Goal: Transaction & Acquisition: Purchase product/service

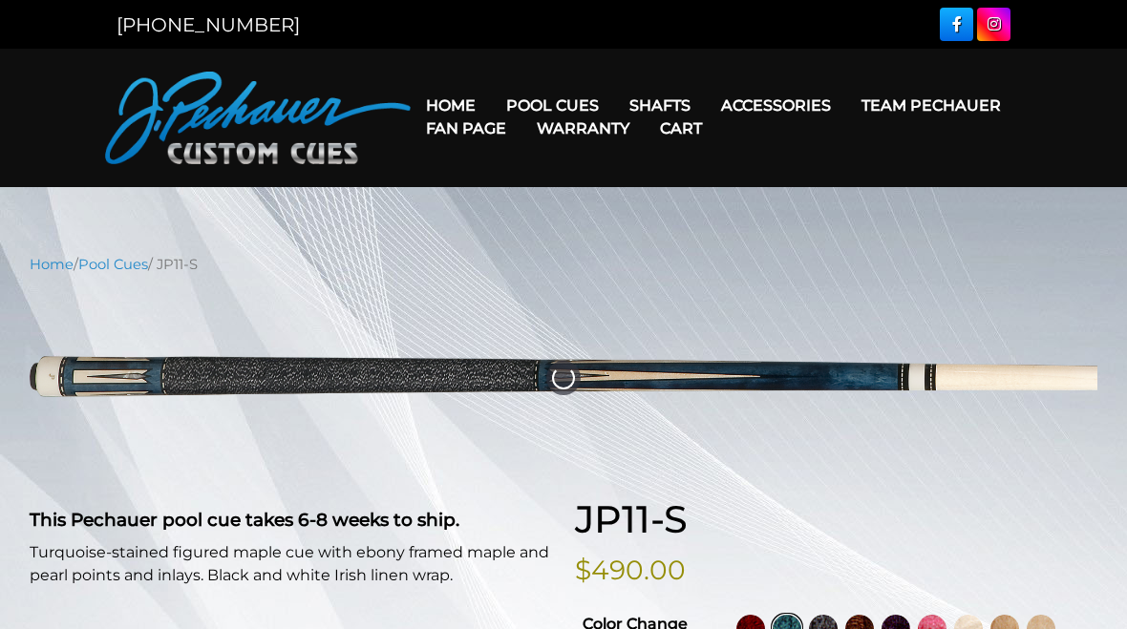
select select "********"
select select "*****"
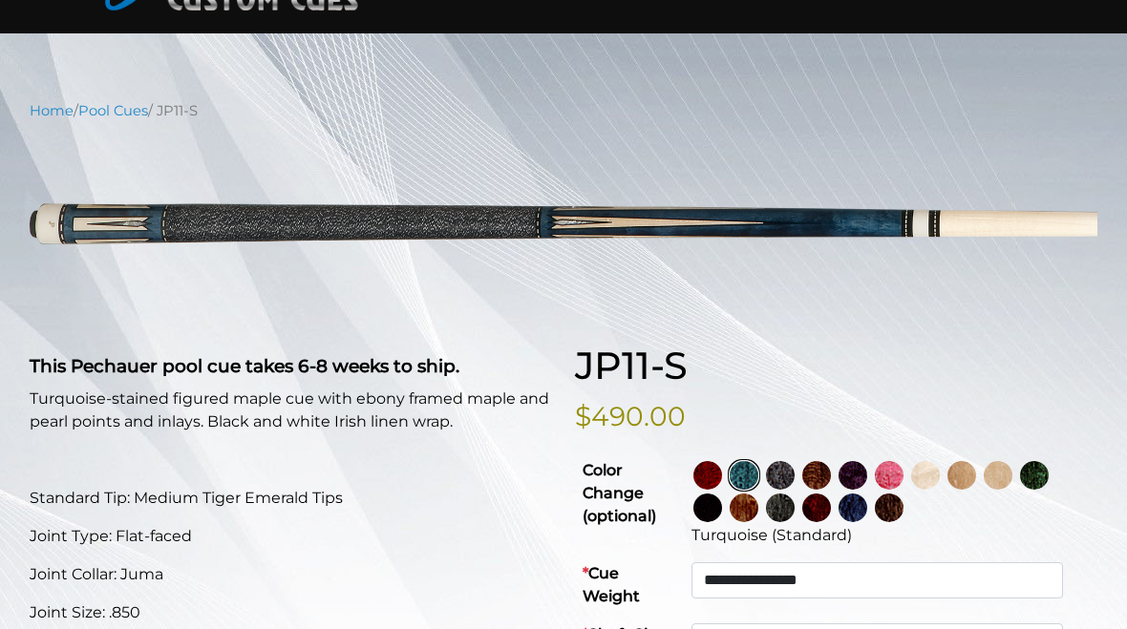
scroll to position [53, 0]
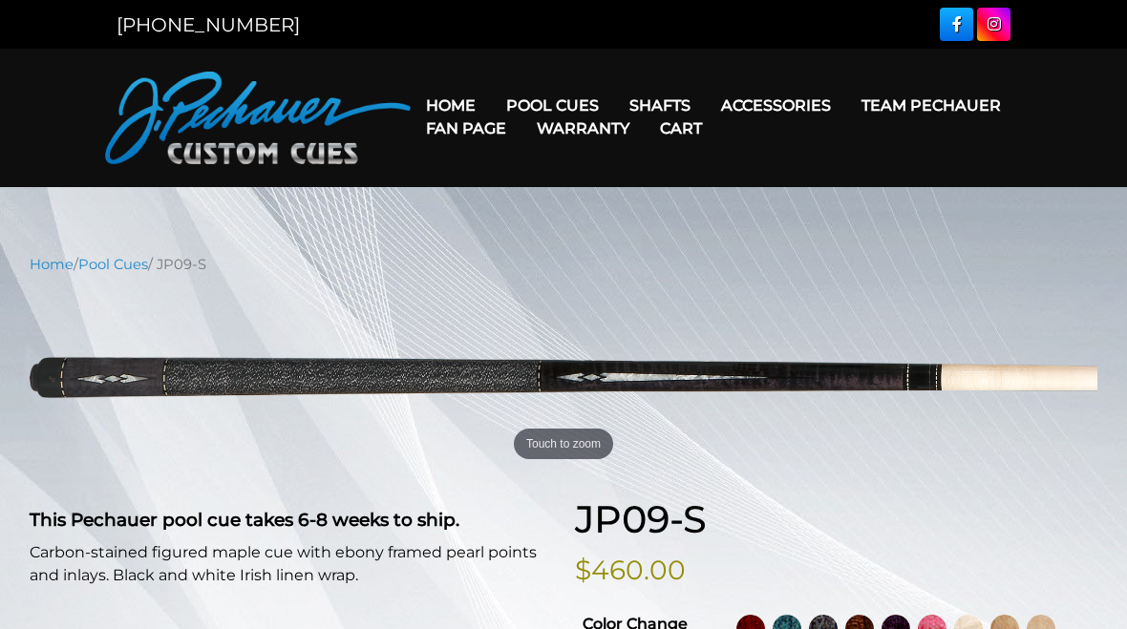
select select "********"
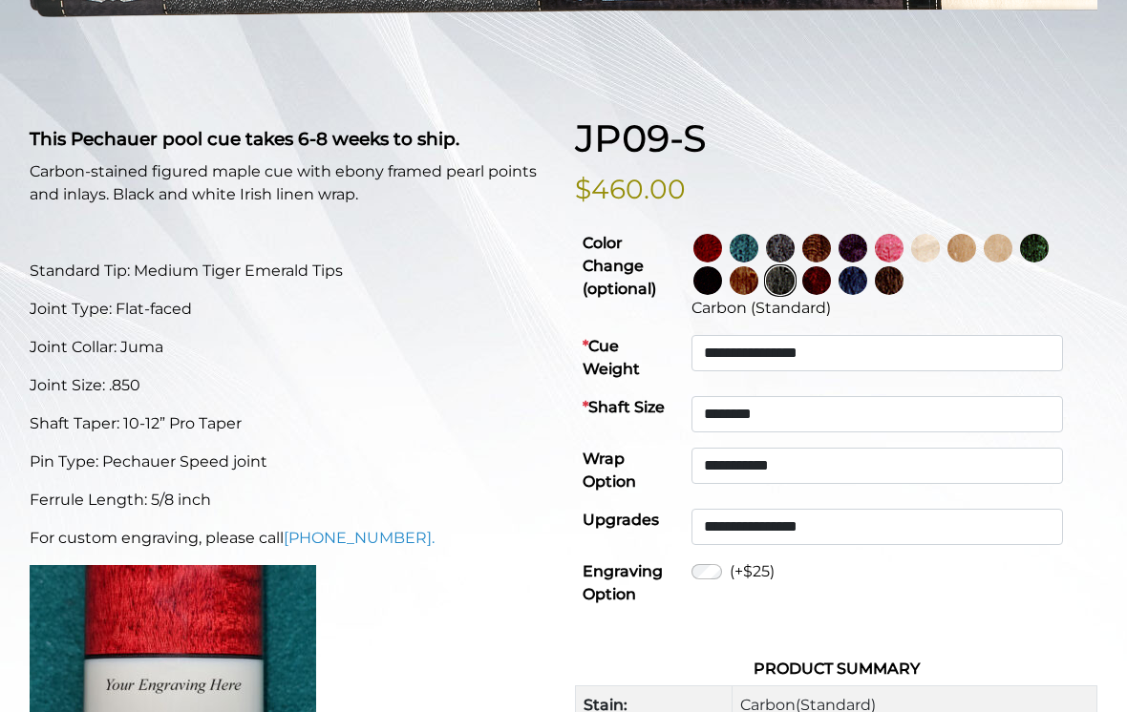
scroll to position [380, 0]
click at [969, 460] on select "**********" at bounding box center [876, 467] width 371 height 36
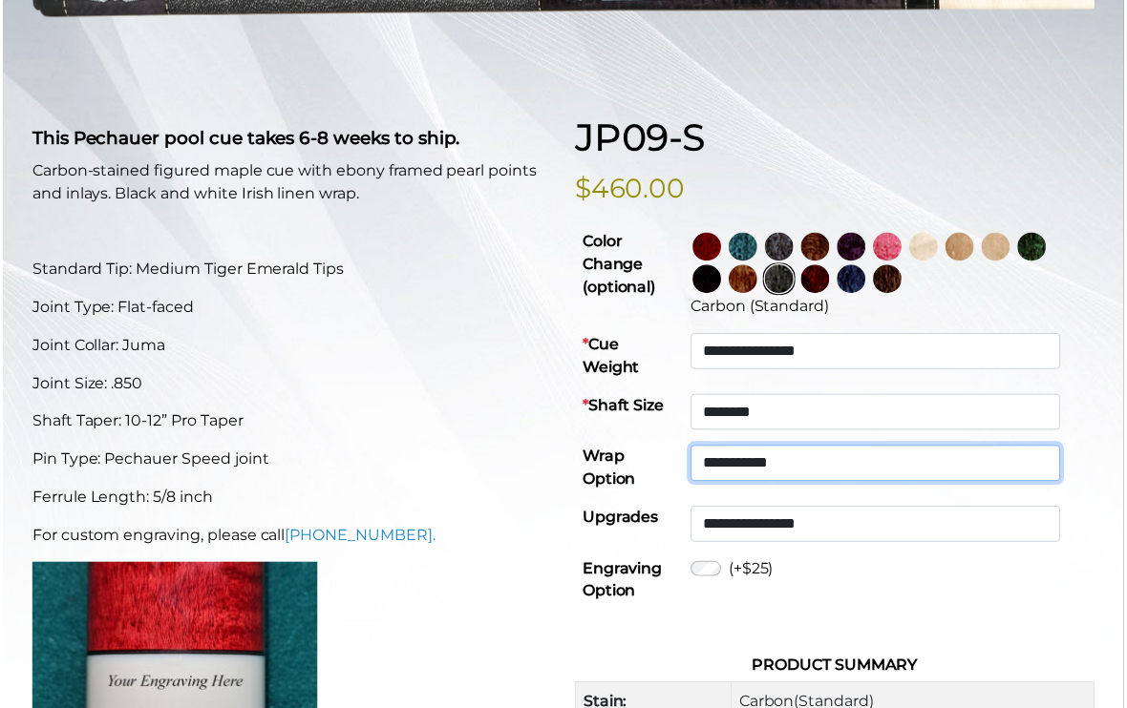
scroll to position [381, 0]
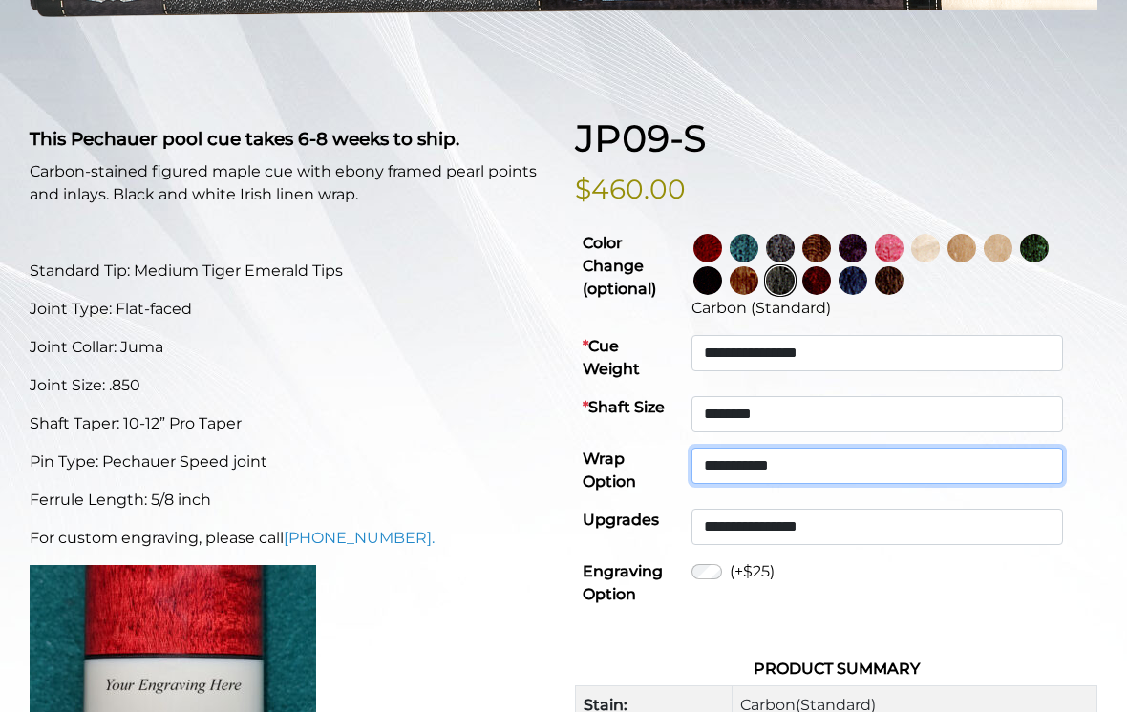
select select "******"
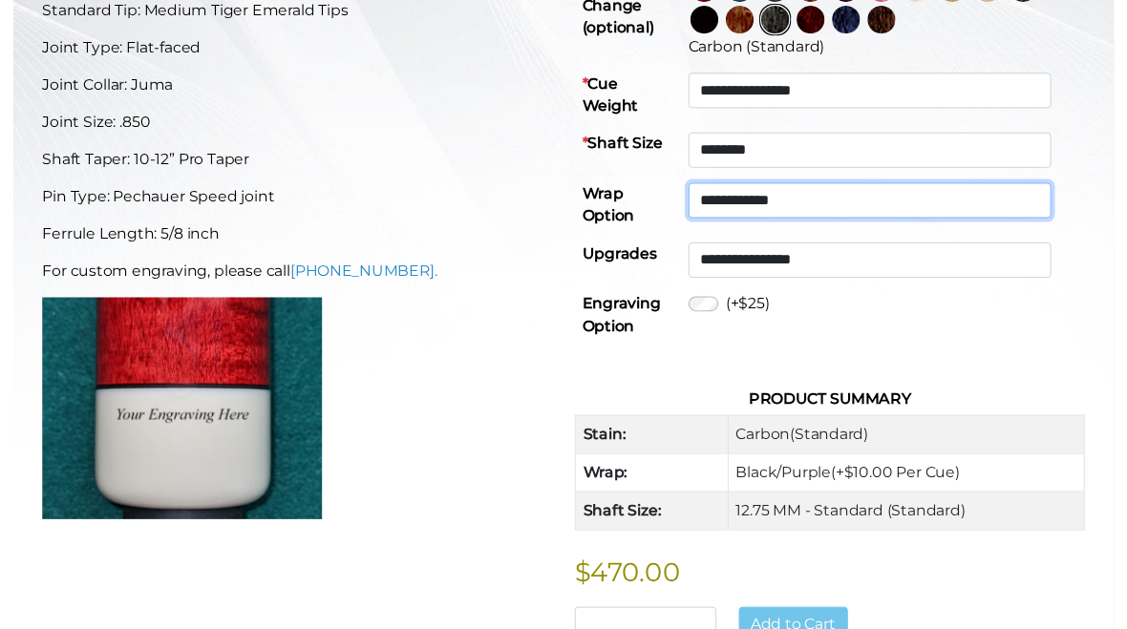
scroll to position [657, 0]
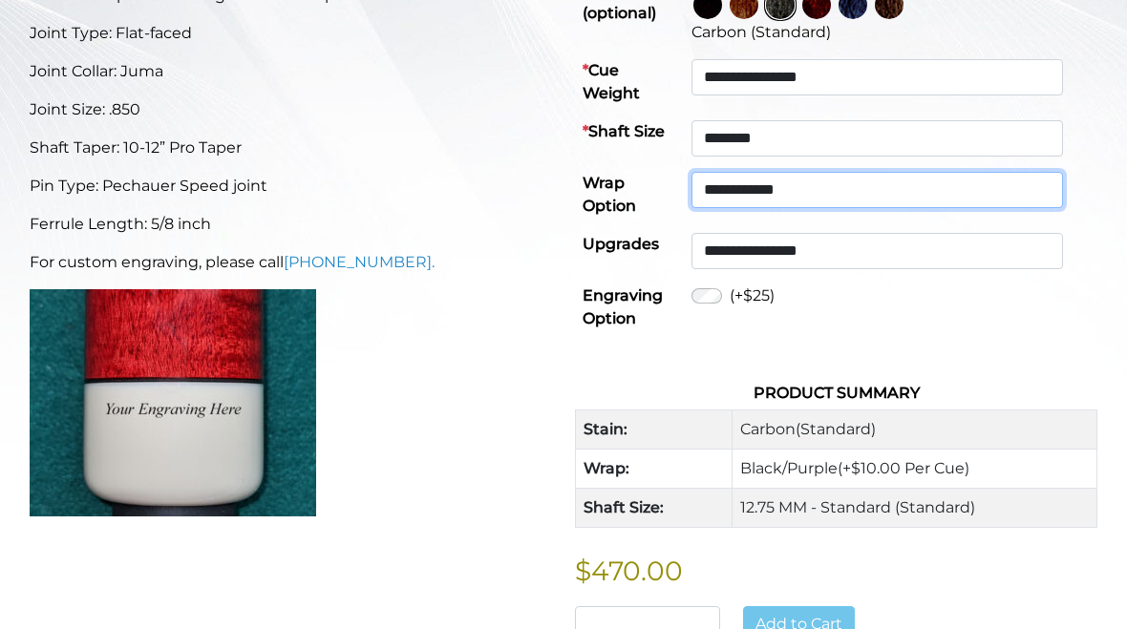
click at [981, 188] on select "**********" at bounding box center [876, 190] width 371 height 36
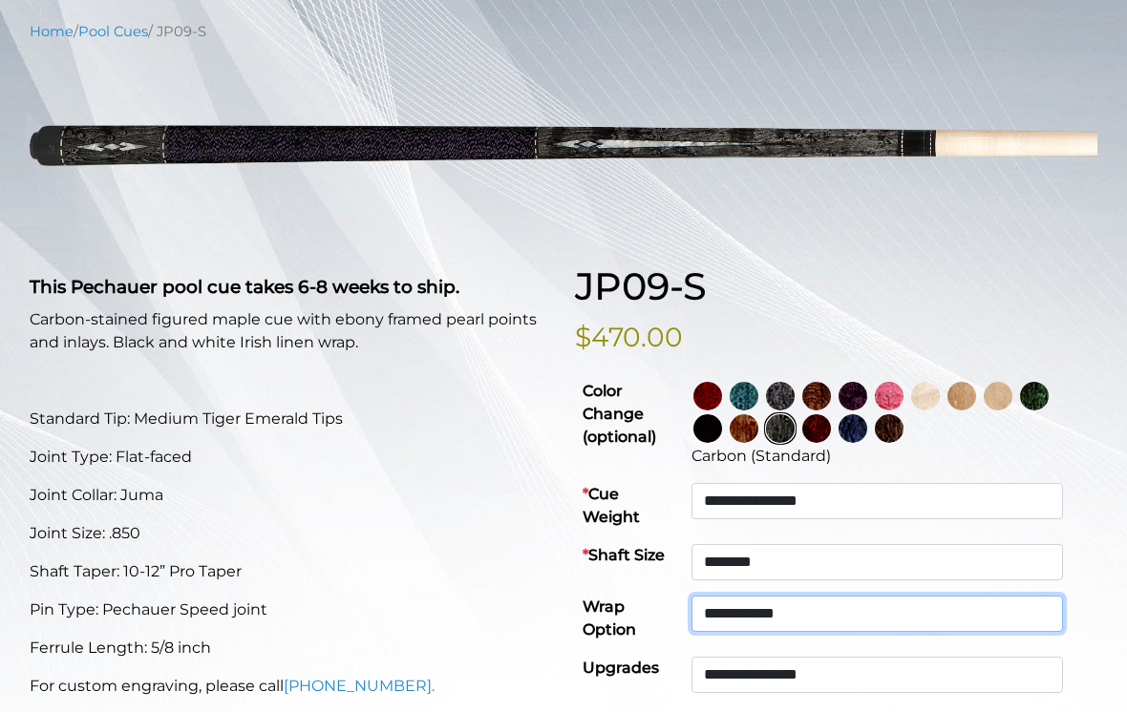
scroll to position [236, 0]
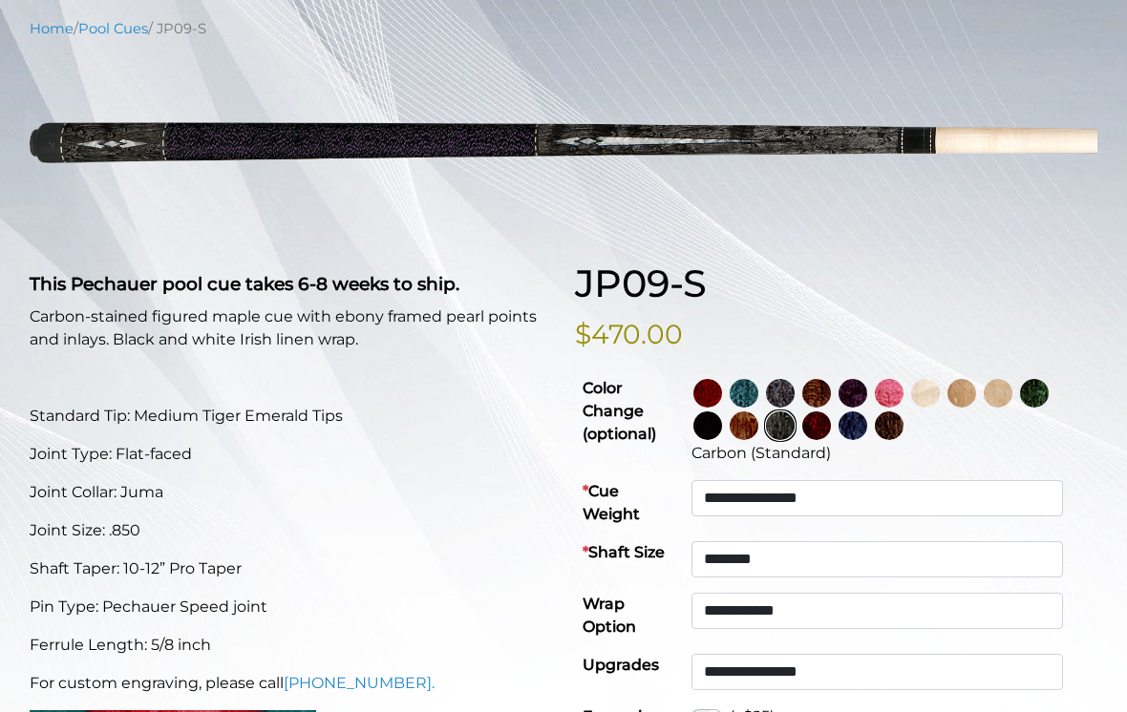
click at [831, 418] on img at bounding box center [816, 425] width 29 height 29
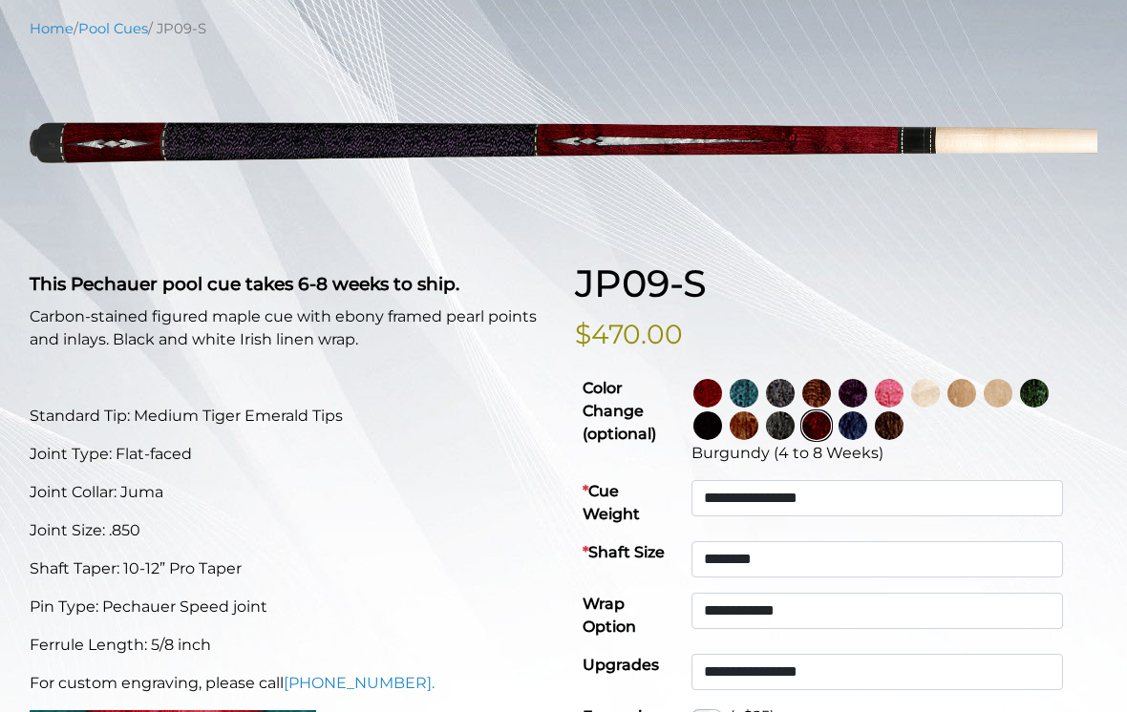
click at [758, 431] on img at bounding box center [743, 425] width 29 height 29
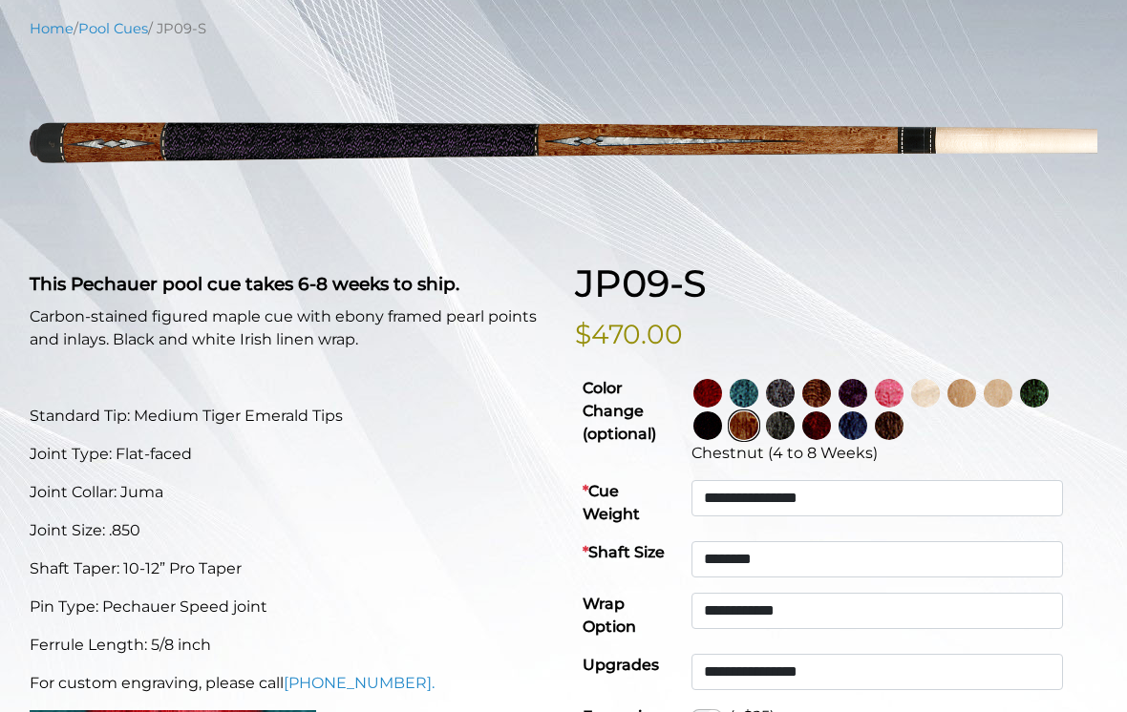
click at [903, 426] on img at bounding box center [889, 425] width 29 height 29
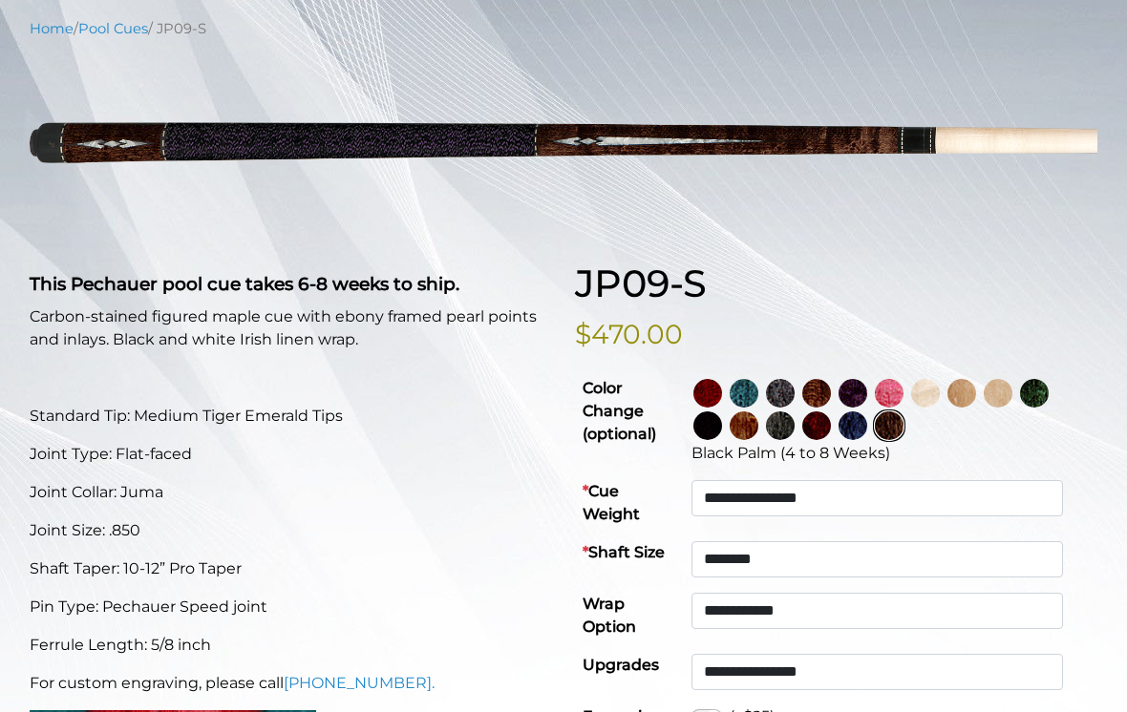
click at [867, 433] on img at bounding box center [852, 425] width 29 height 29
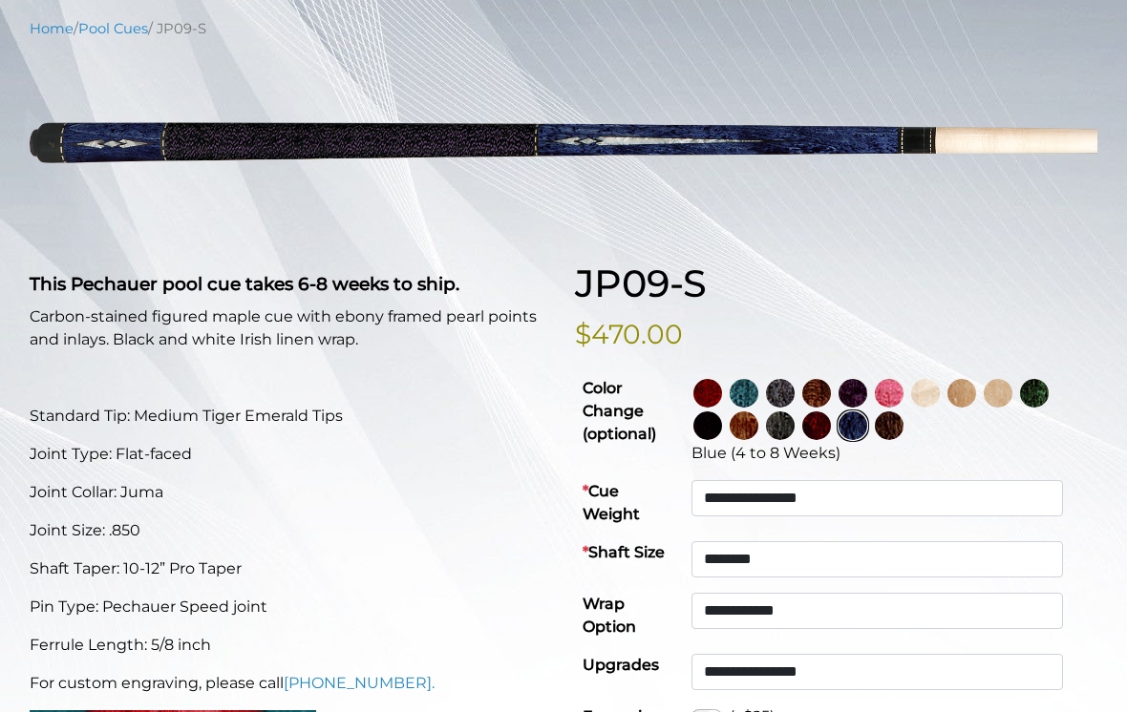
click at [831, 433] on img at bounding box center [816, 425] width 29 height 29
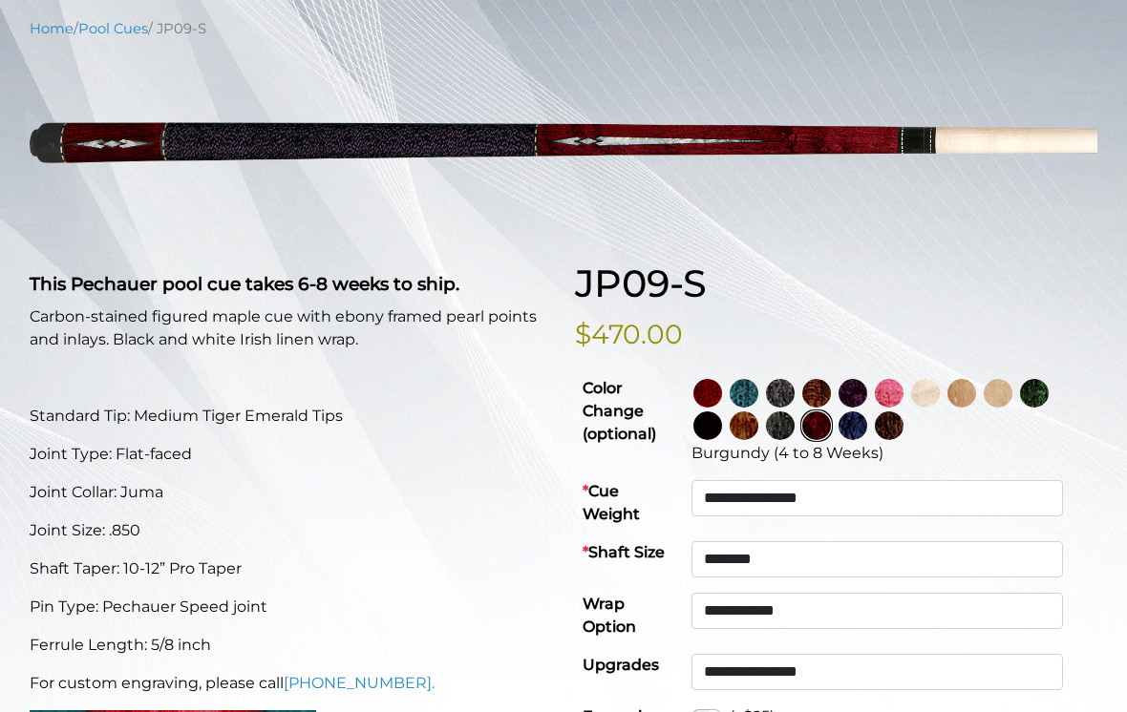
click at [794, 431] on img at bounding box center [780, 425] width 29 height 29
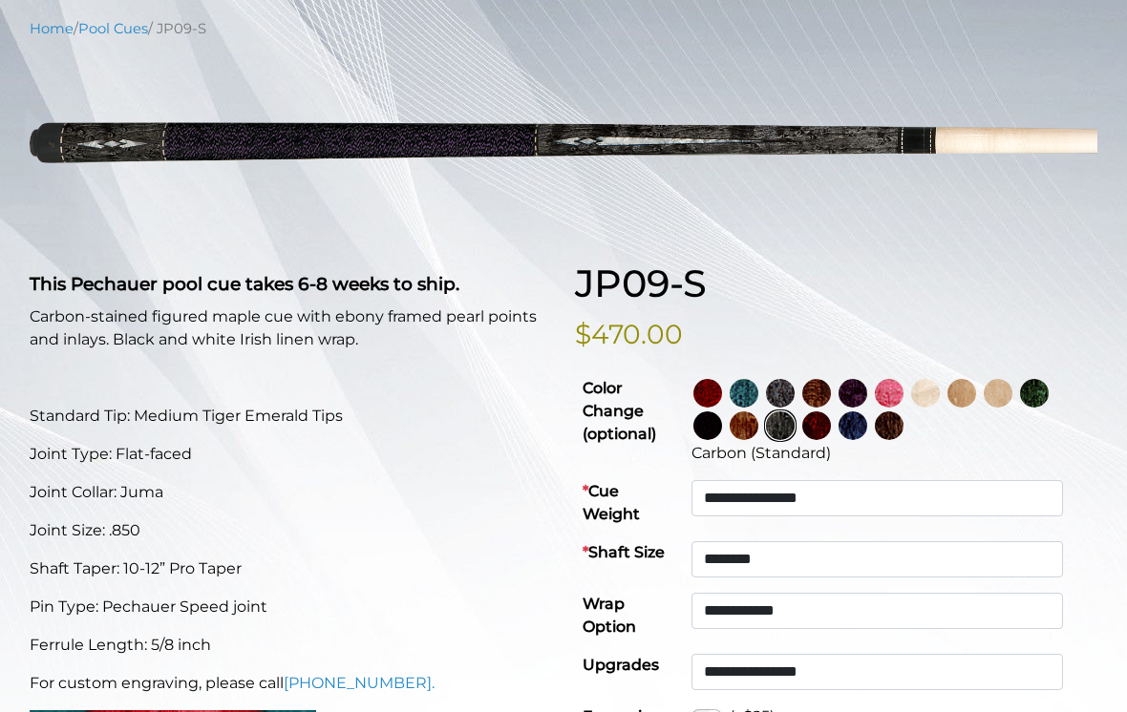
click at [758, 424] on img at bounding box center [743, 425] width 29 height 29
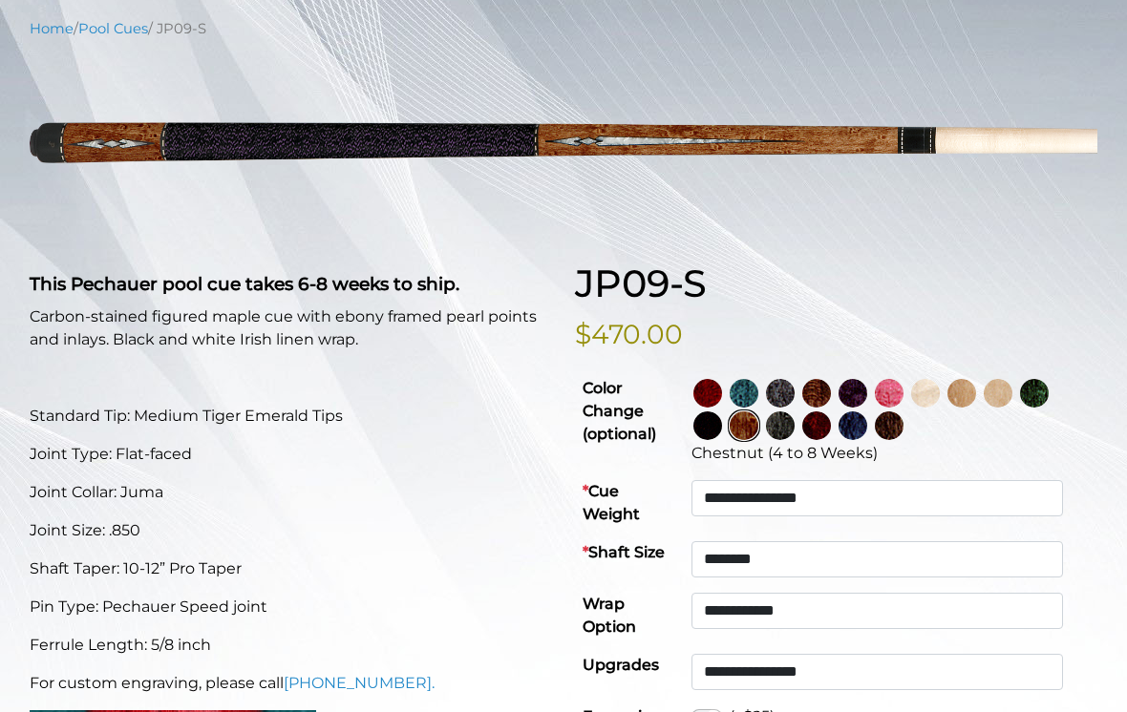
click at [722, 432] on img at bounding box center [707, 425] width 29 height 29
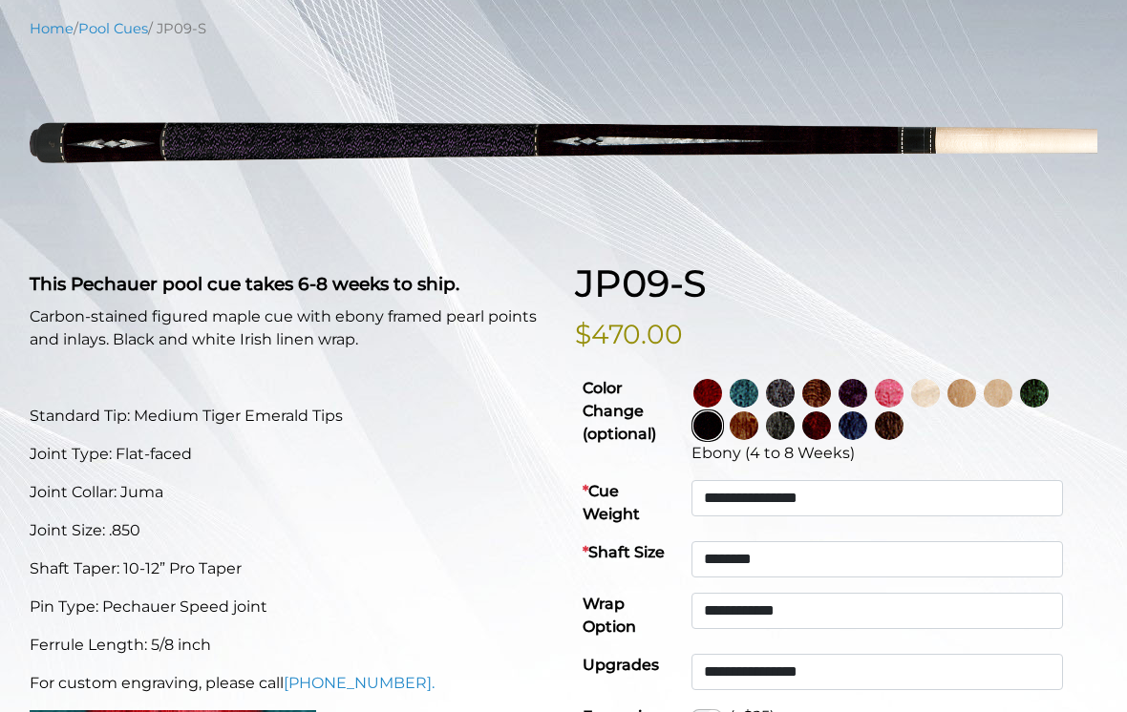
click at [1048, 400] on img at bounding box center [1034, 393] width 29 height 29
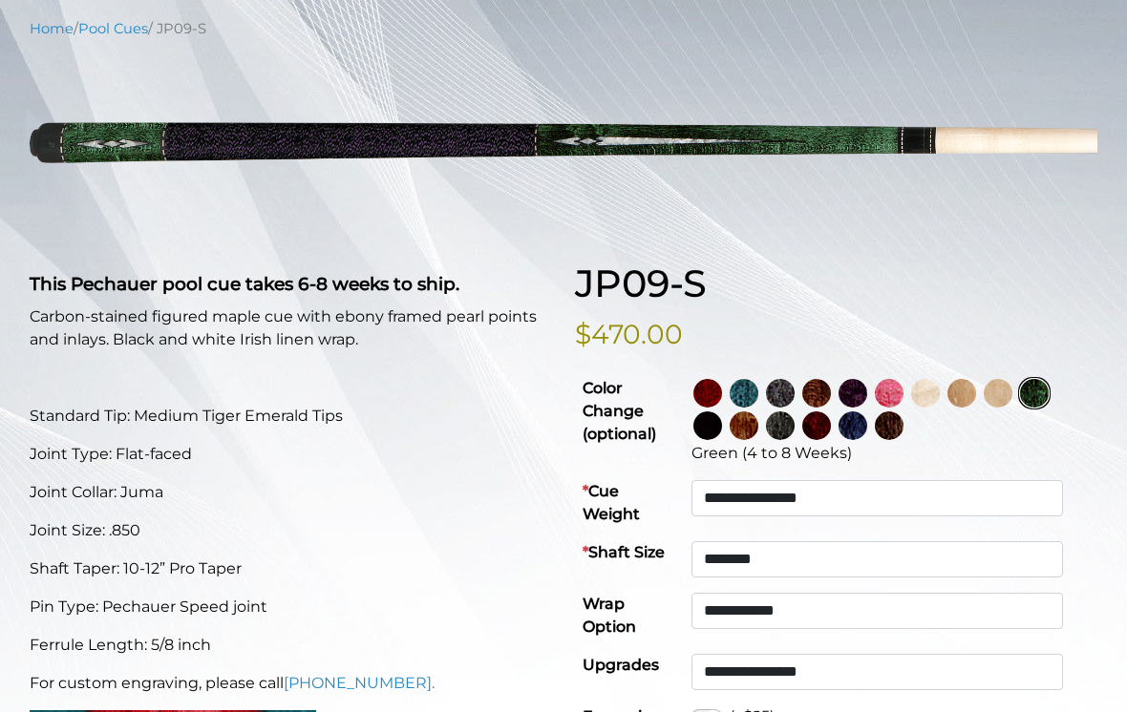
click at [722, 404] on img at bounding box center [707, 393] width 29 height 29
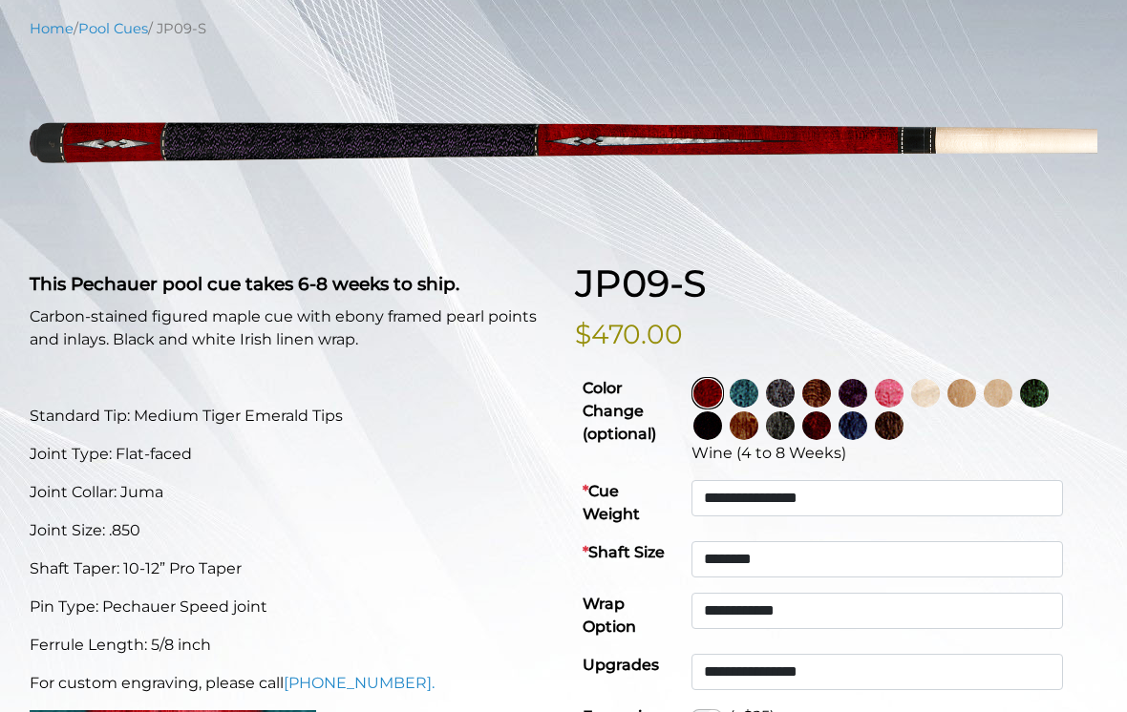
click at [758, 392] on img at bounding box center [743, 393] width 29 height 29
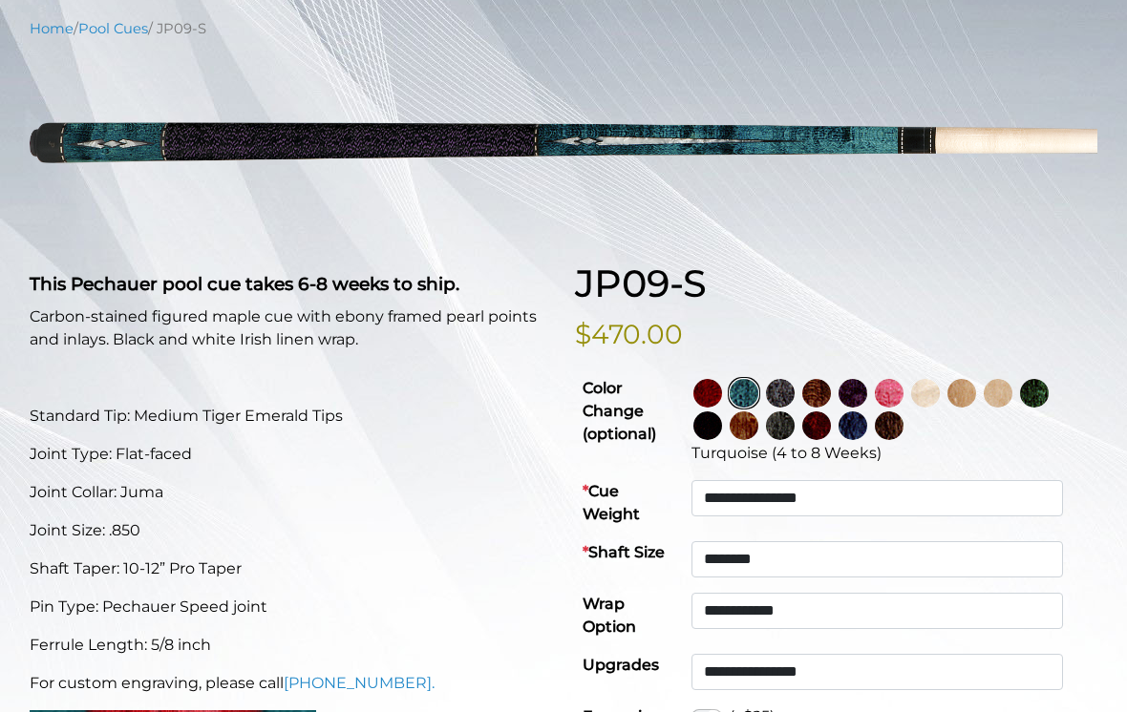
click at [794, 390] on img at bounding box center [780, 393] width 29 height 29
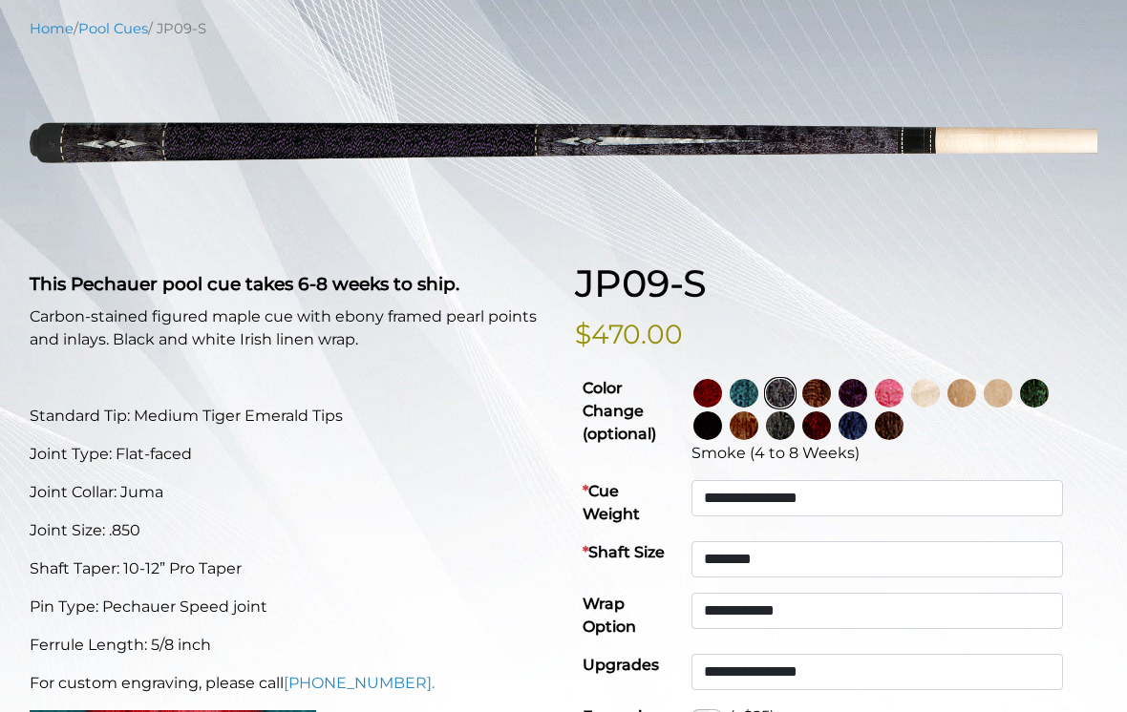
click at [831, 392] on img at bounding box center [816, 393] width 29 height 29
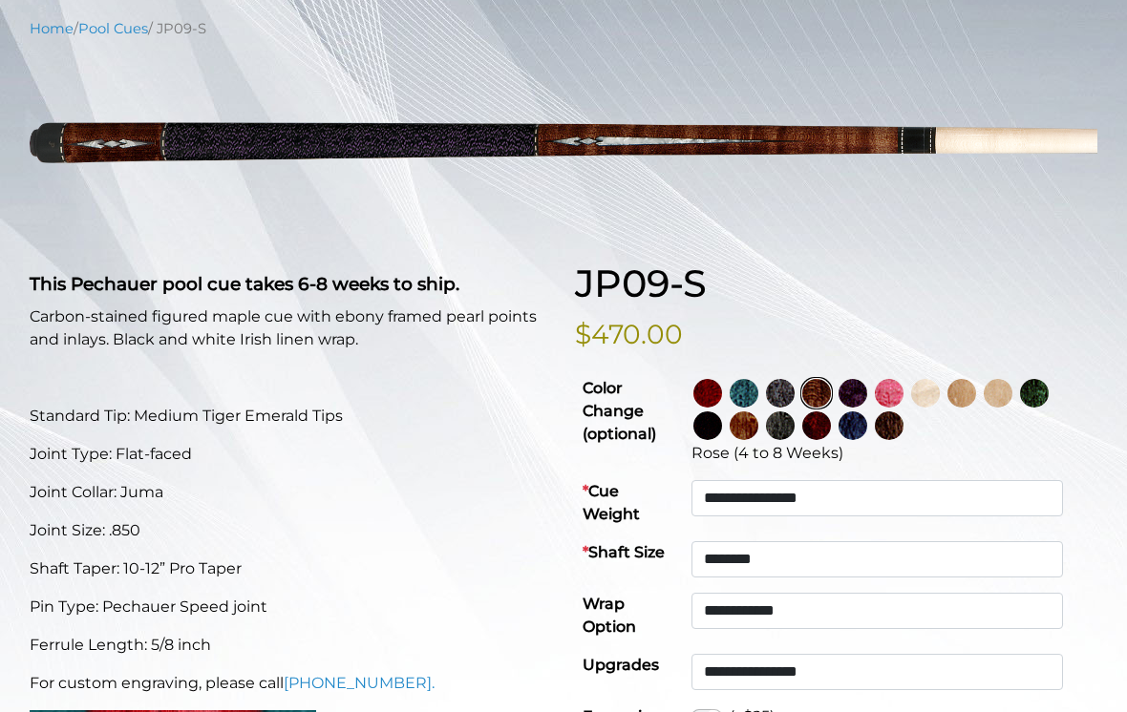
click at [867, 395] on img at bounding box center [852, 393] width 29 height 29
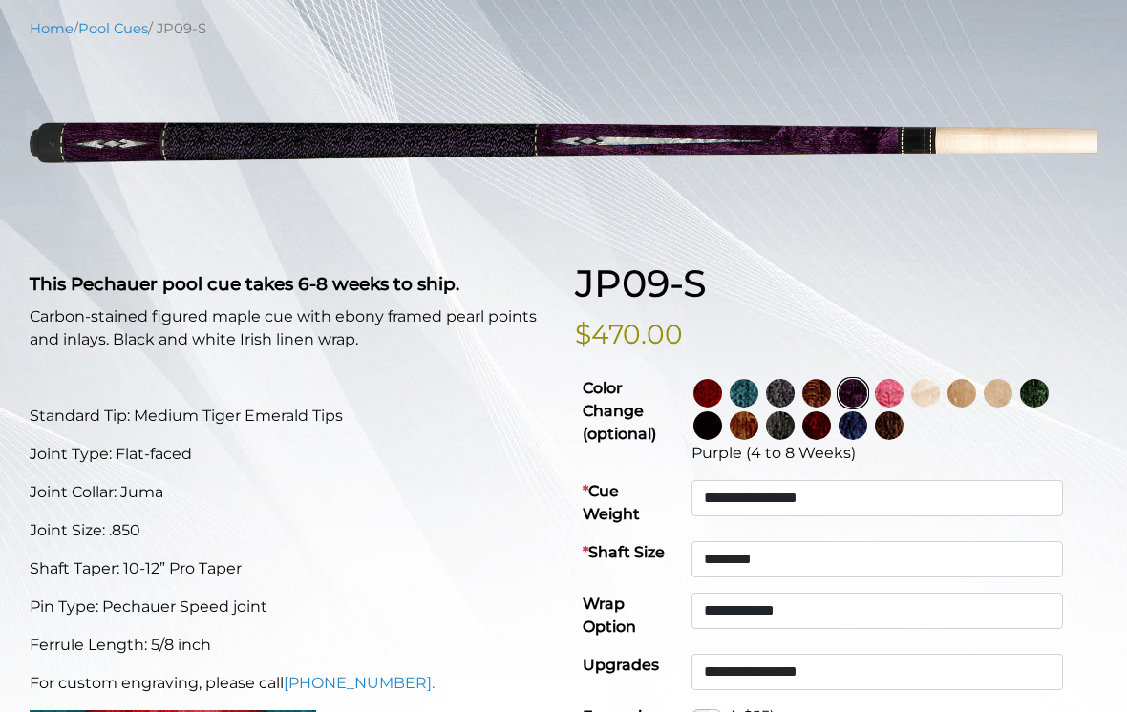
click at [903, 397] on img at bounding box center [889, 393] width 29 height 29
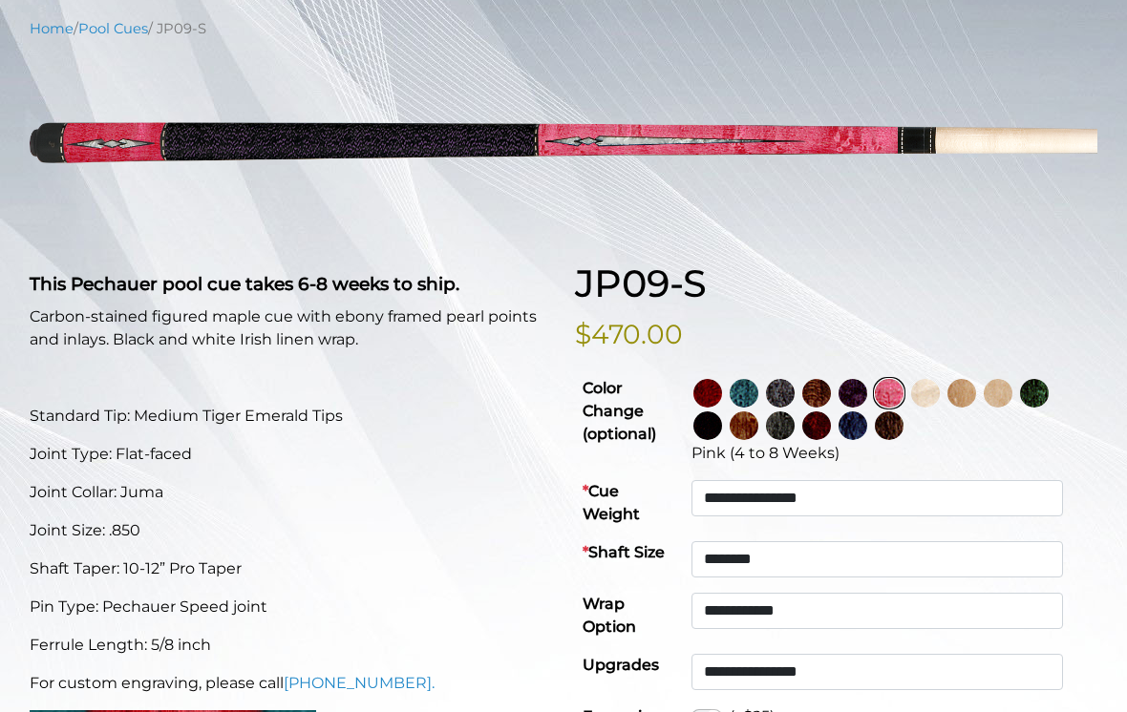
click at [939, 395] on img at bounding box center [925, 393] width 29 height 29
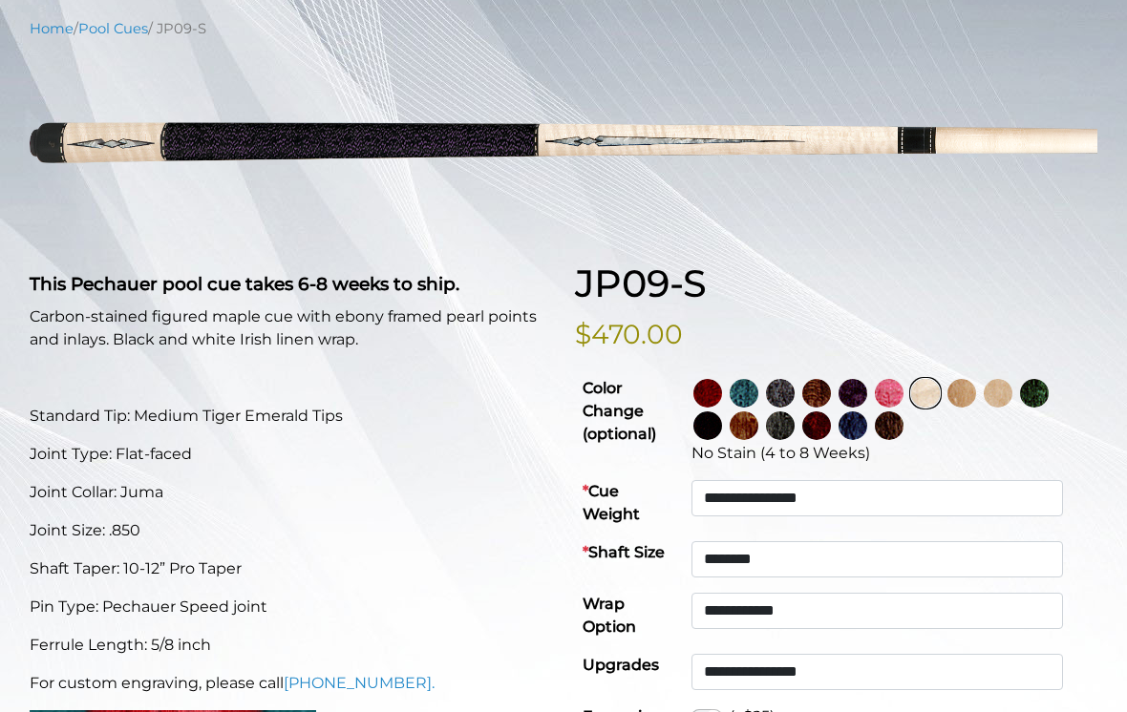
click at [976, 389] on img at bounding box center [961, 393] width 29 height 29
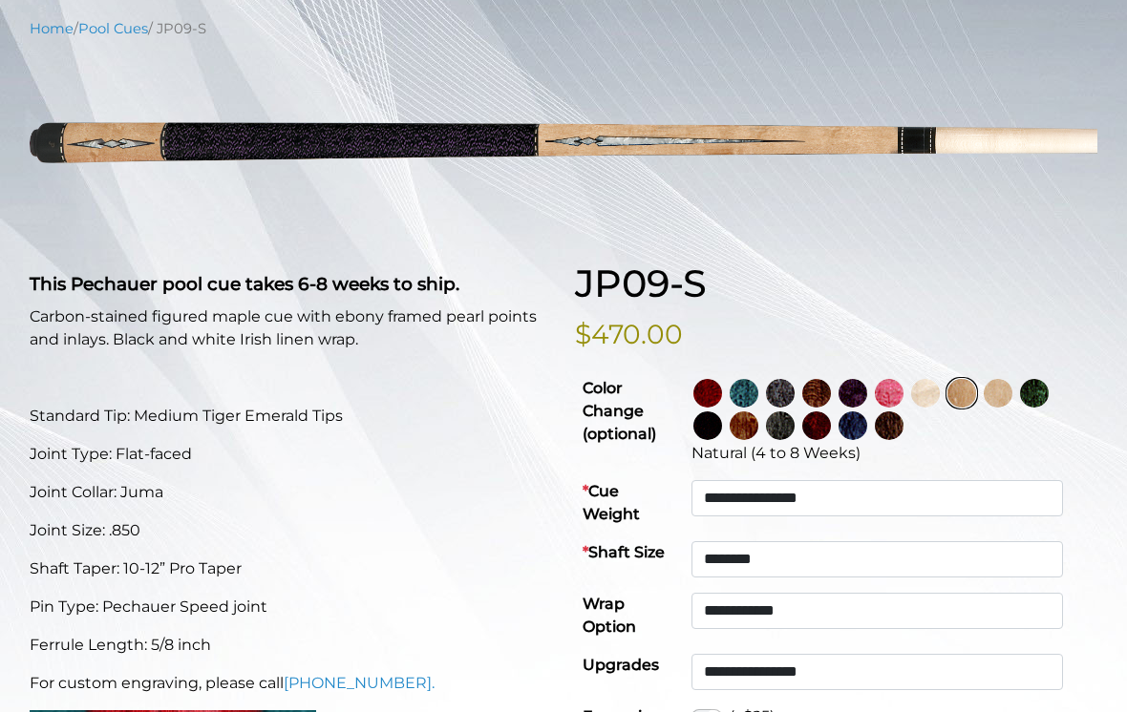
click at [1012, 390] on img at bounding box center [997, 393] width 29 height 29
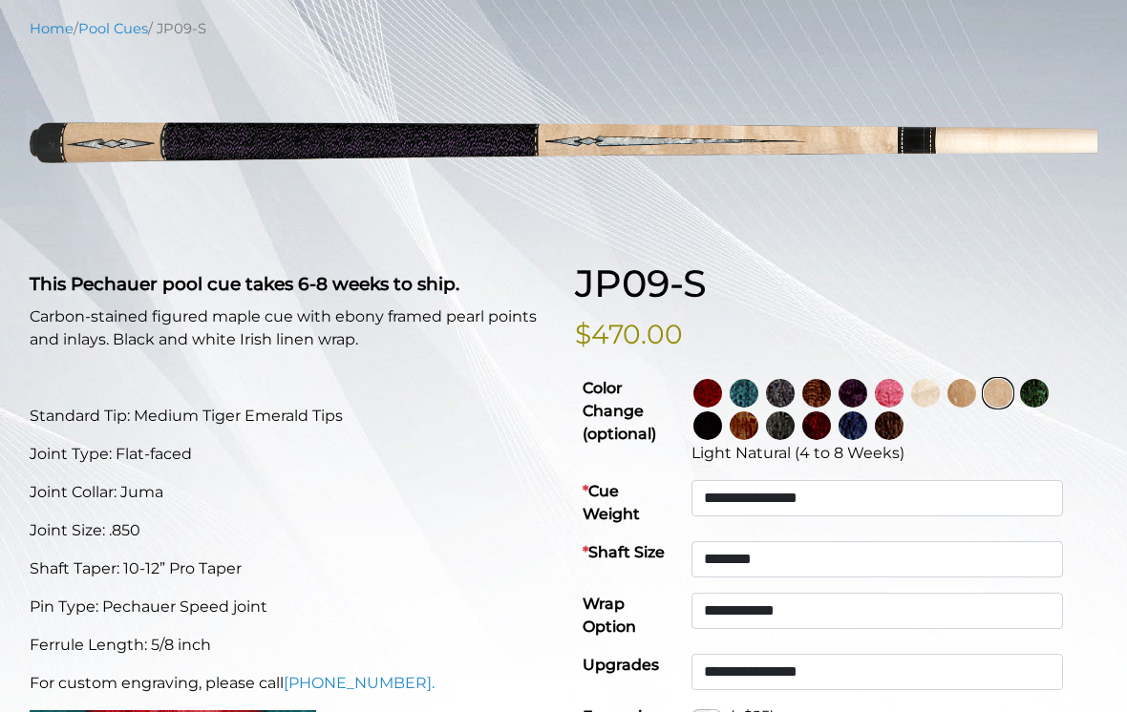
click at [1048, 390] on img at bounding box center [1034, 393] width 29 height 29
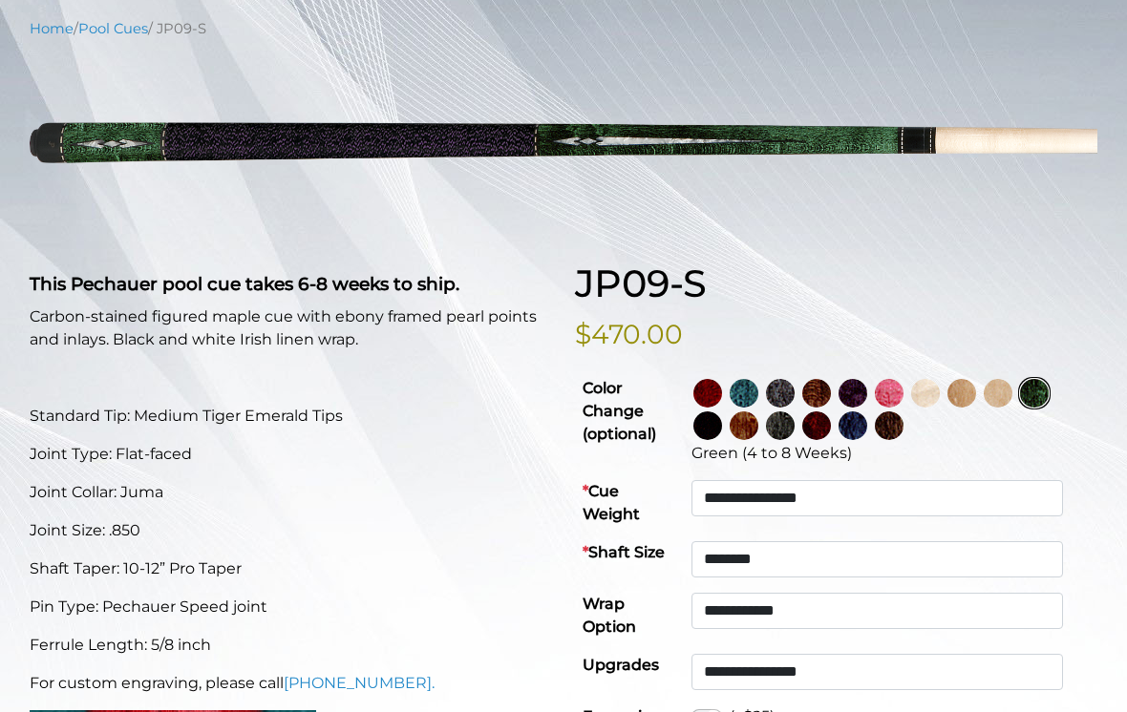
click at [722, 427] on img at bounding box center [707, 425] width 29 height 29
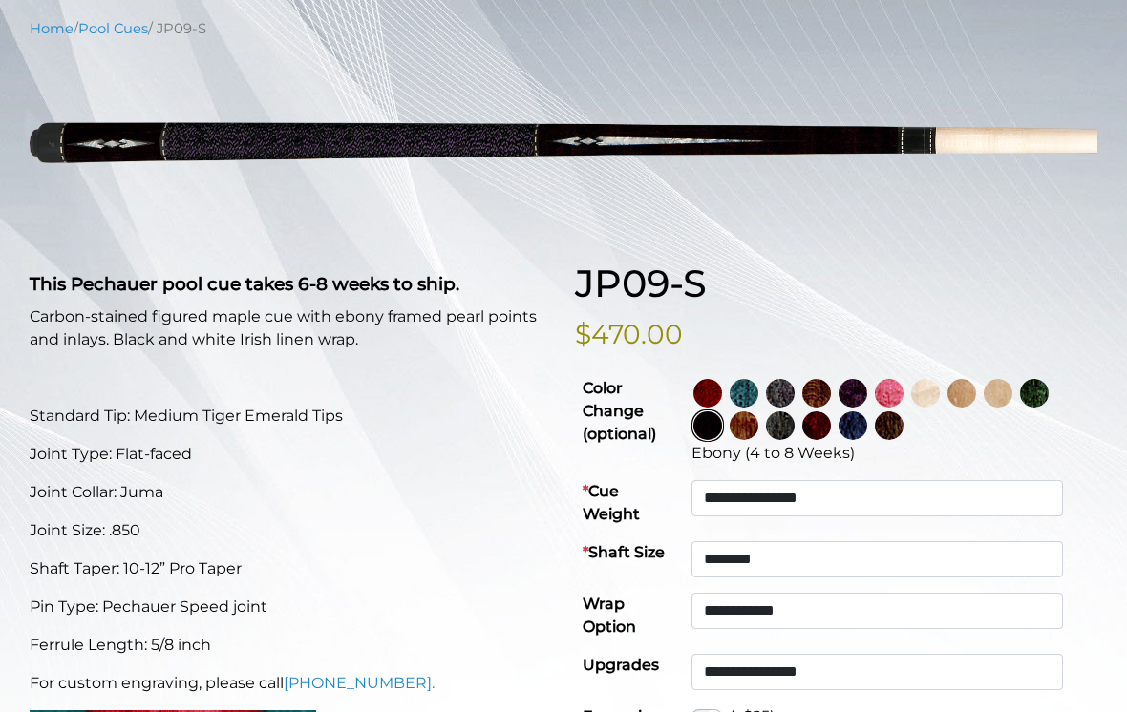
click at [758, 429] on img at bounding box center [743, 425] width 29 height 29
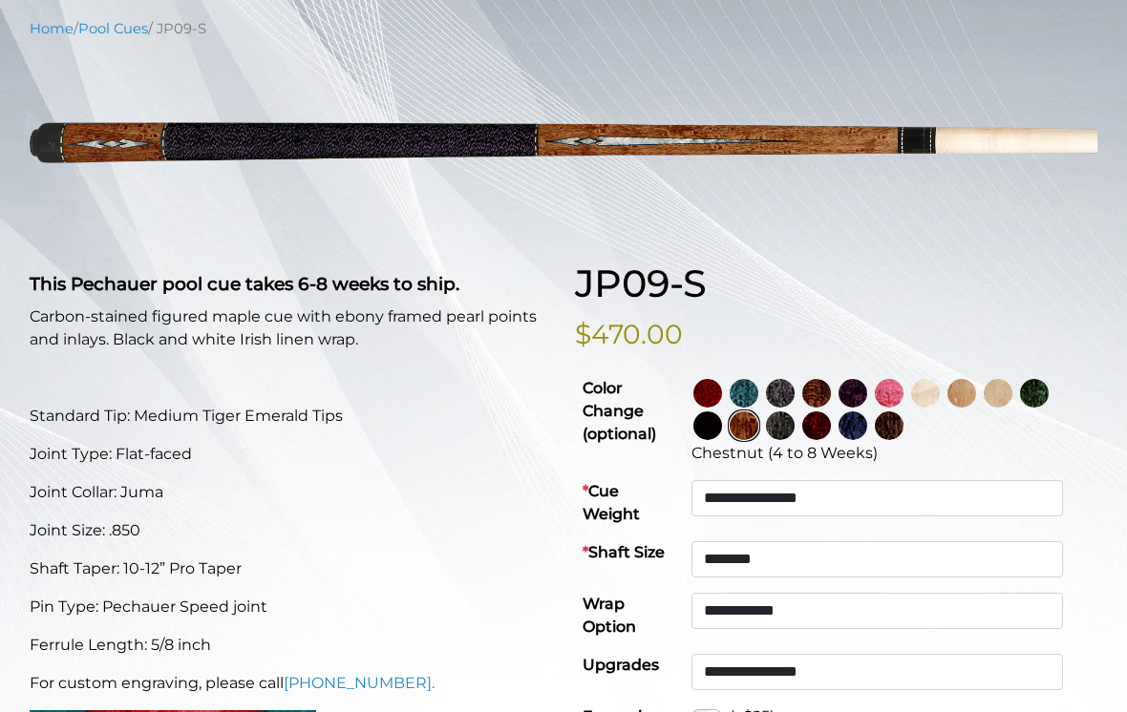
click at [794, 431] on img at bounding box center [780, 425] width 29 height 29
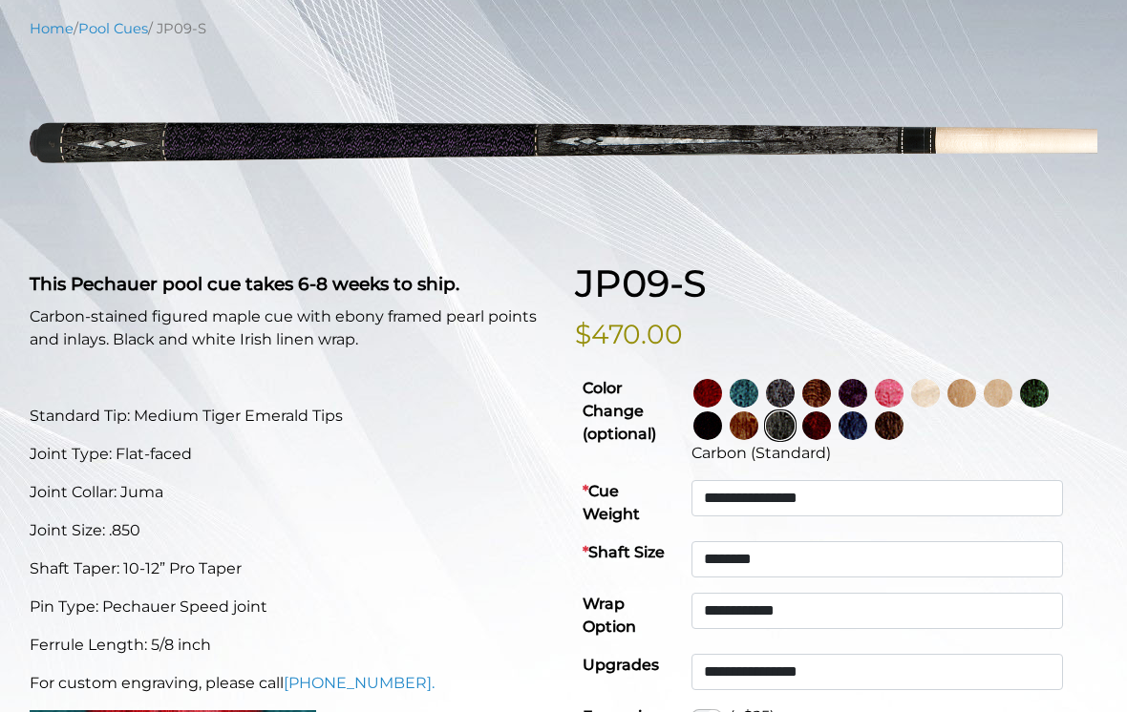
click at [831, 430] on img at bounding box center [816, 425] width 29 height 29
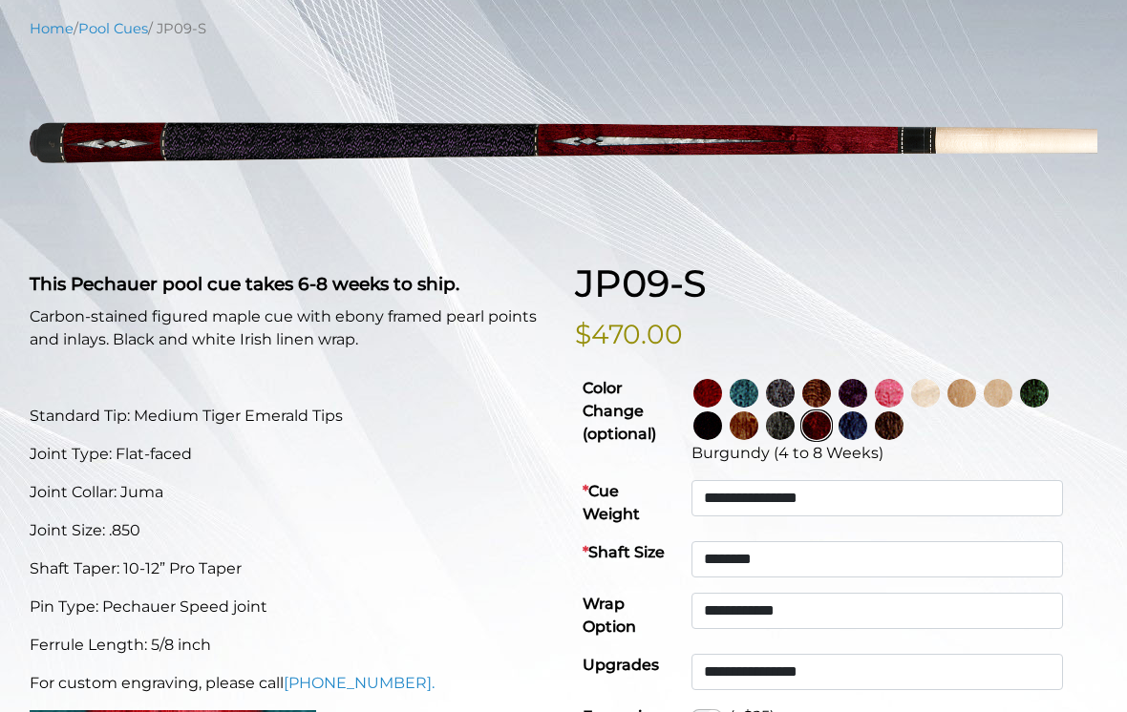
click at [867, 428] on img at bounding box center [852, 425] width 29 height 29
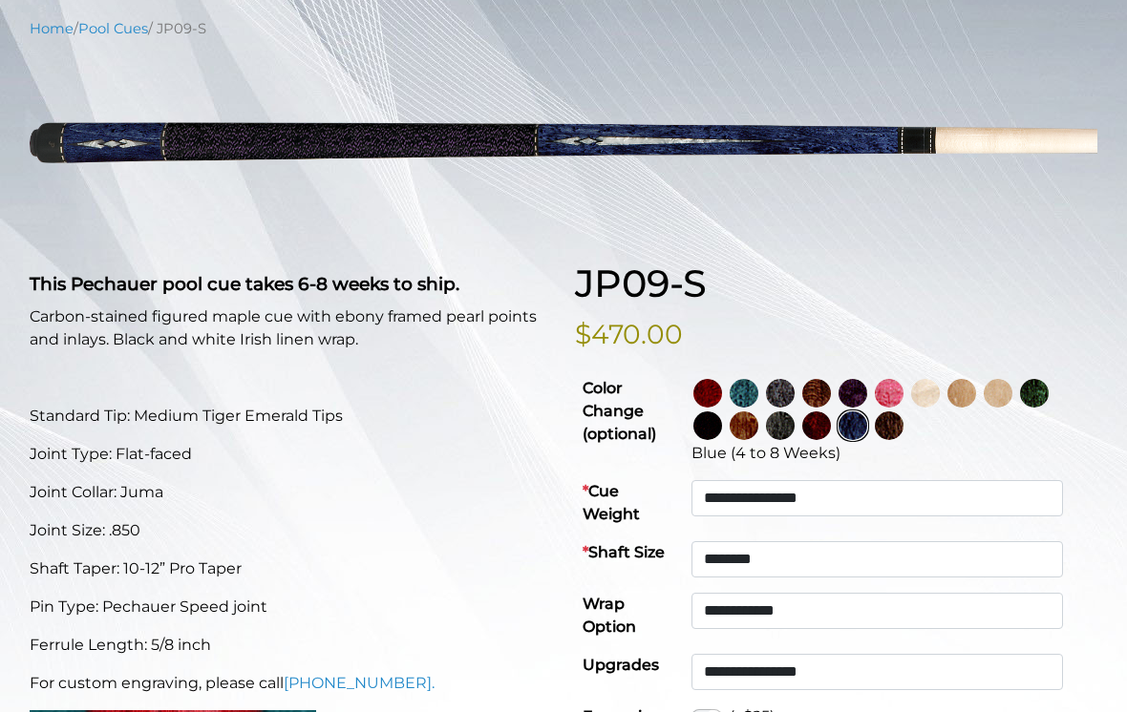
click at [903, 429] on img at bounding box center [889, 425] width 29 height 29
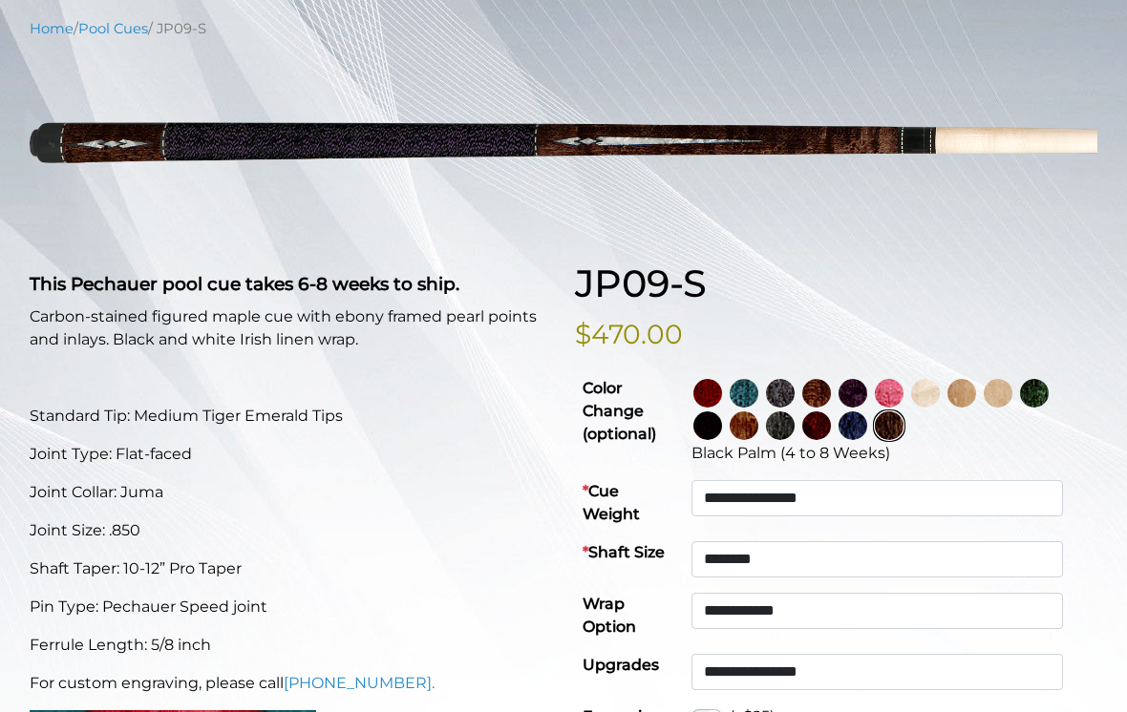
click at [722, 394] on img at bounding box center [707, 393] width 29 height 29
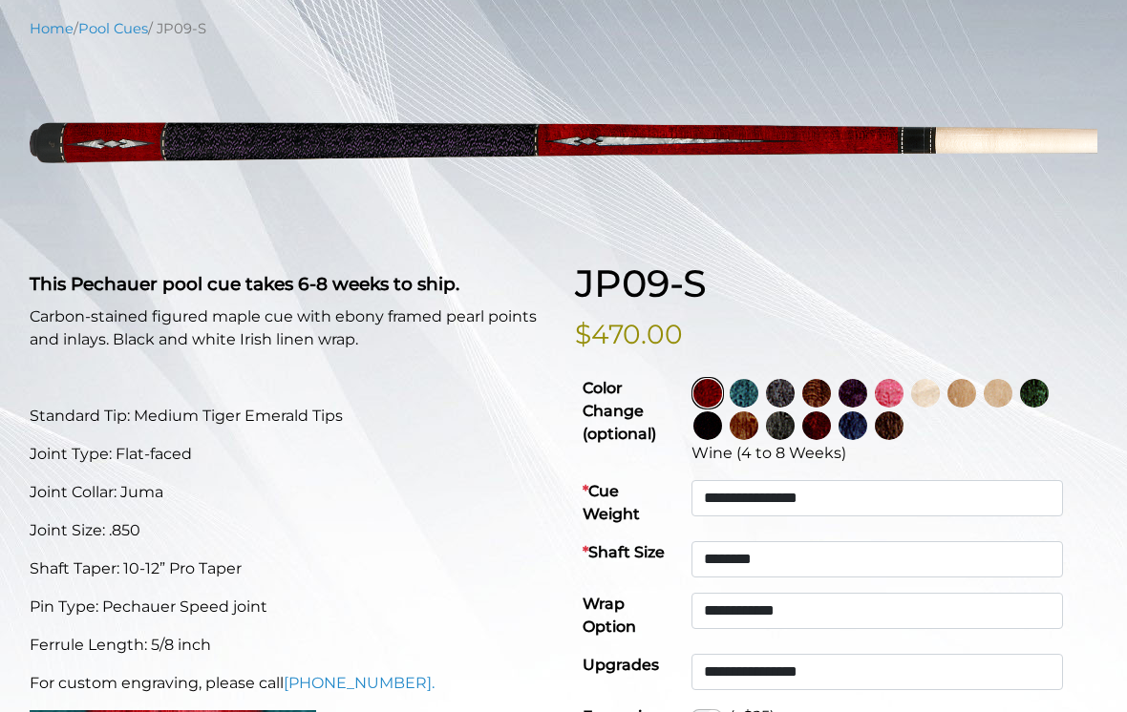
click at [758, 397] on img at bounding box center [743, 393] width 29 height 29
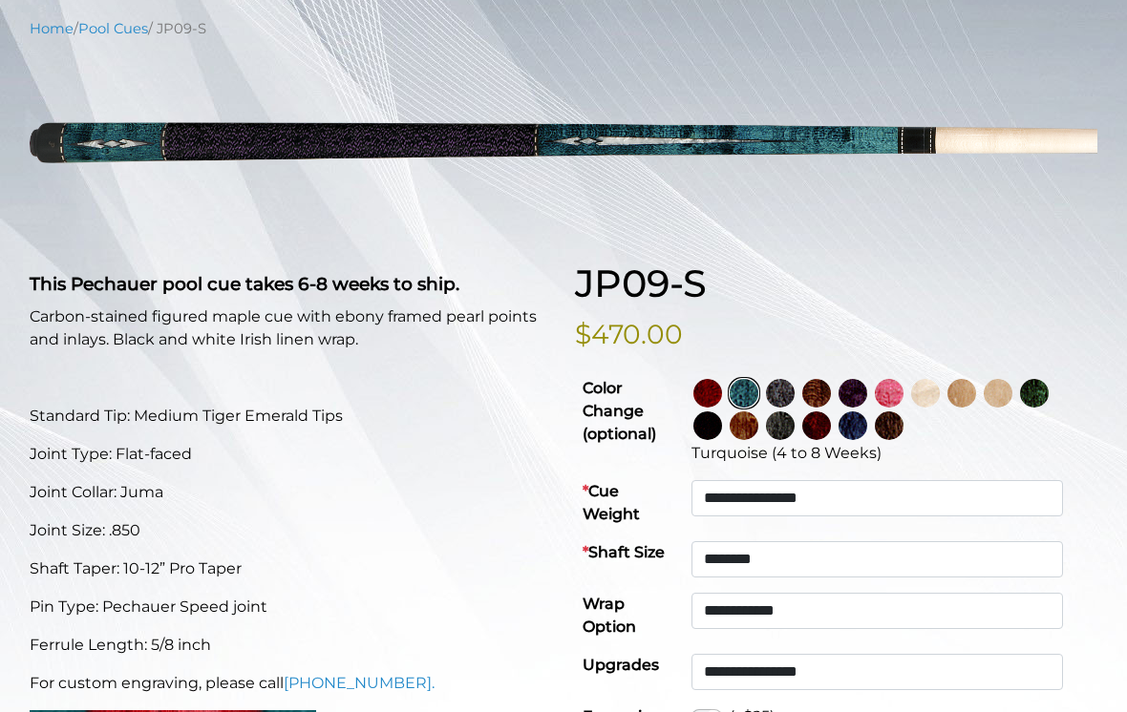
click at [794, 395] on img at bounding box center [780, 393] width 29 height 29
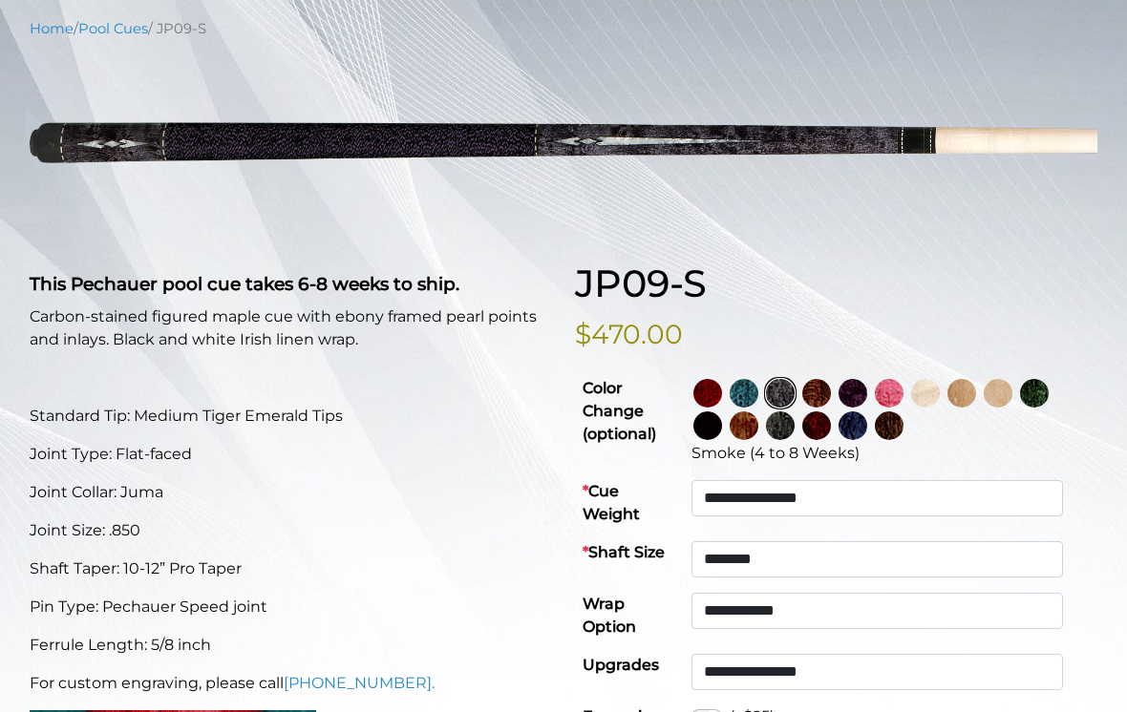
click at [831, 396] on img at bounding box center [816, 393] width 29 height 29
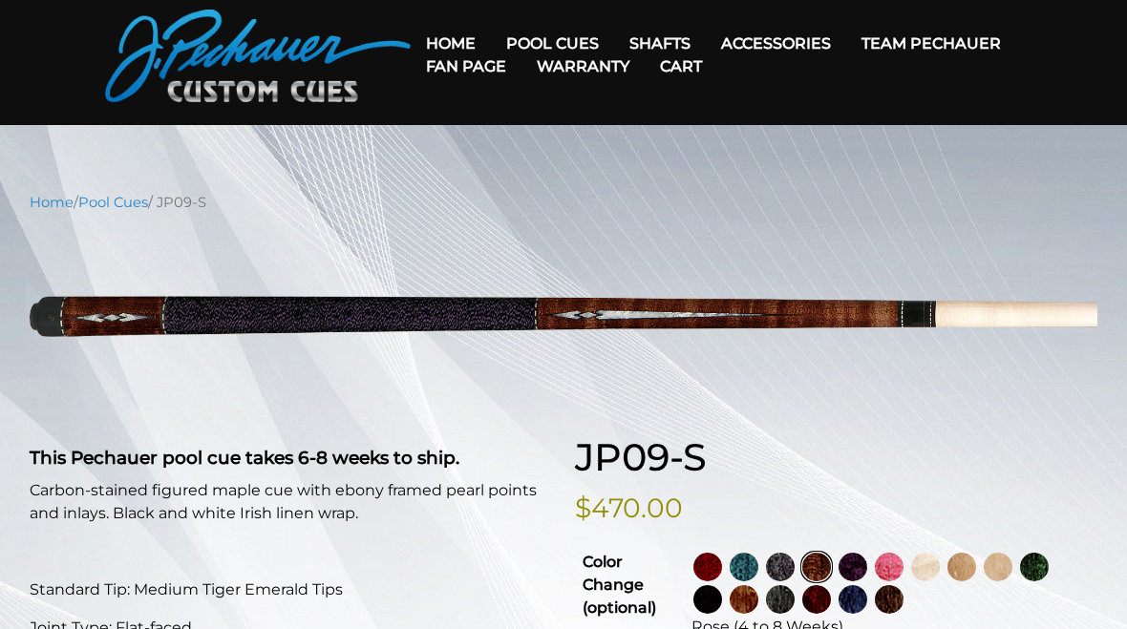
scroll to position [0, 0]
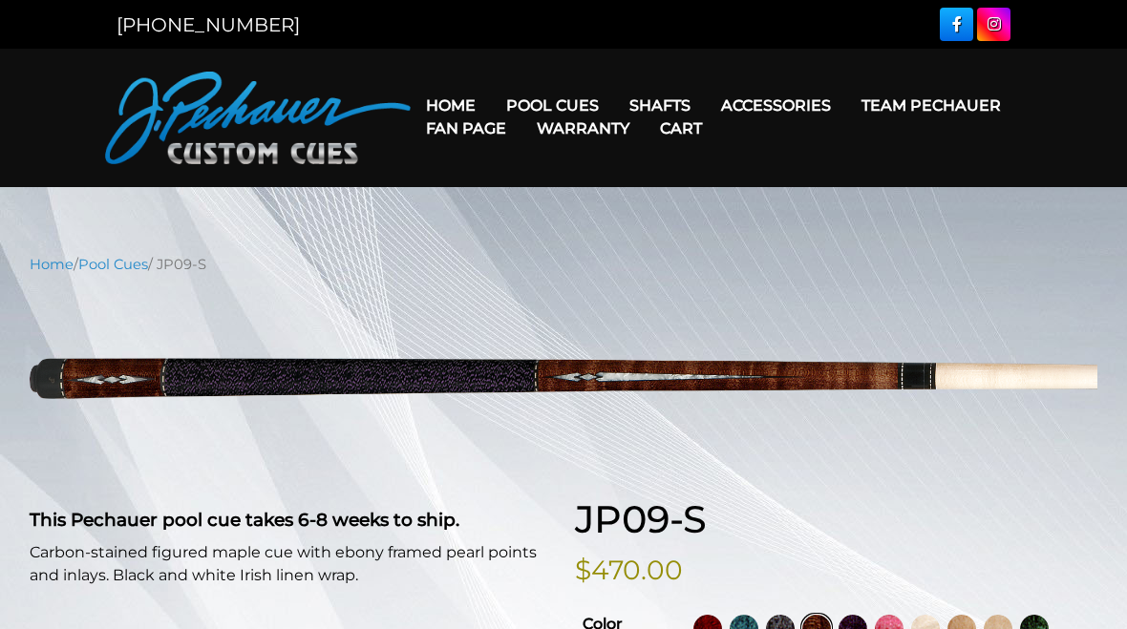
click at [524, 173] on link "JP Series (T) – NEW" at bounding box center [610, 159] width 235 height 27
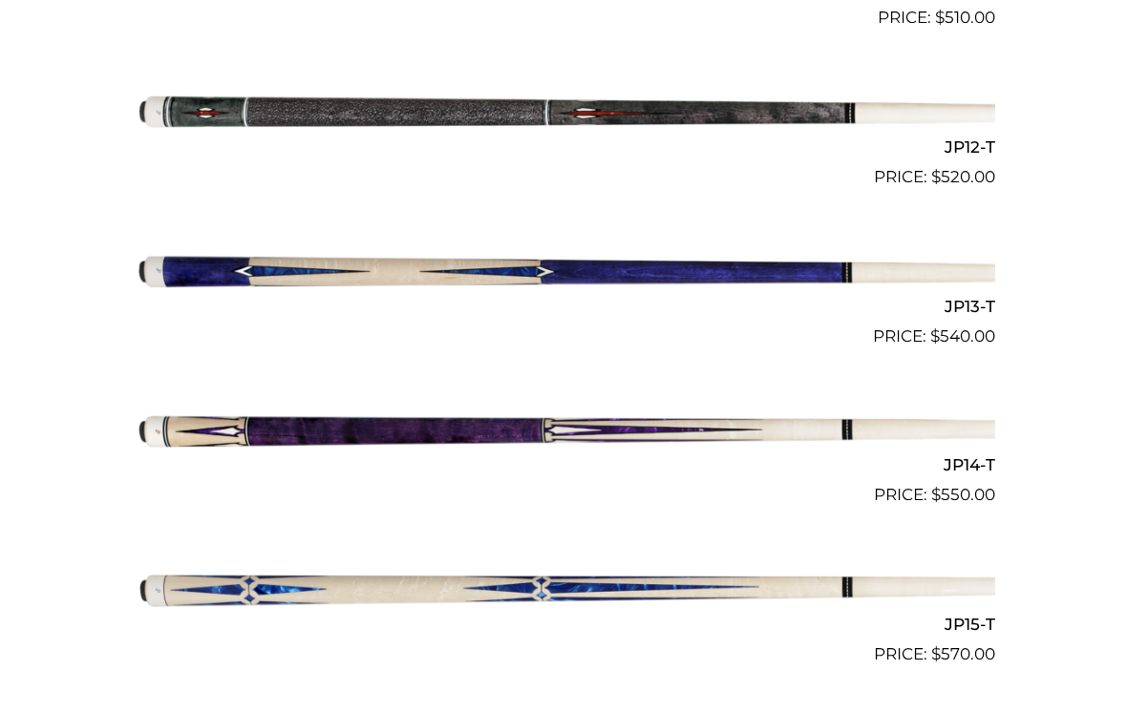
scroll to position [2349, 0]
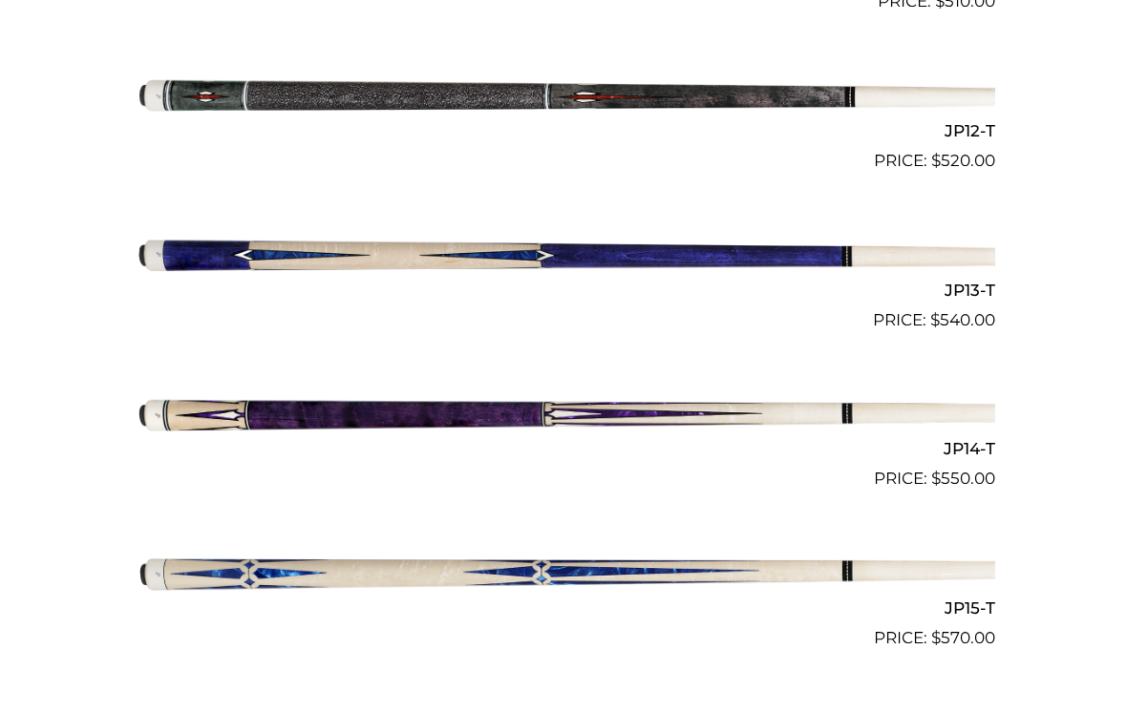
click at [178, 364] on img at bounding box center [563, 412] width 863 height 143
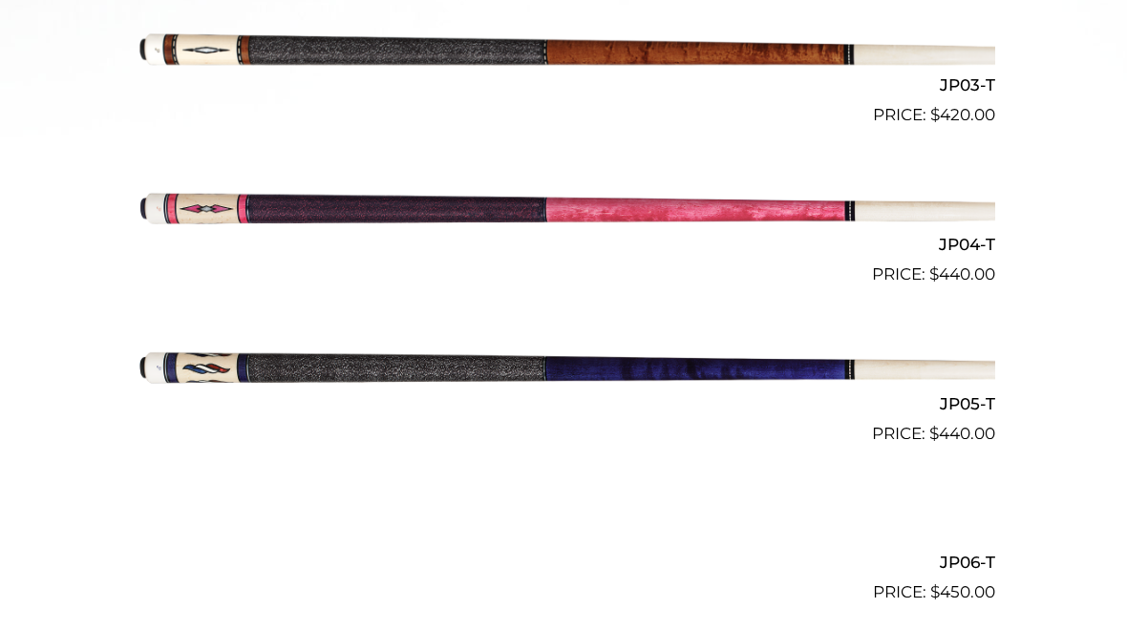
scroll to position [946, 0]
